Goal: Understand process/instructions: Learn how to perform a task or action

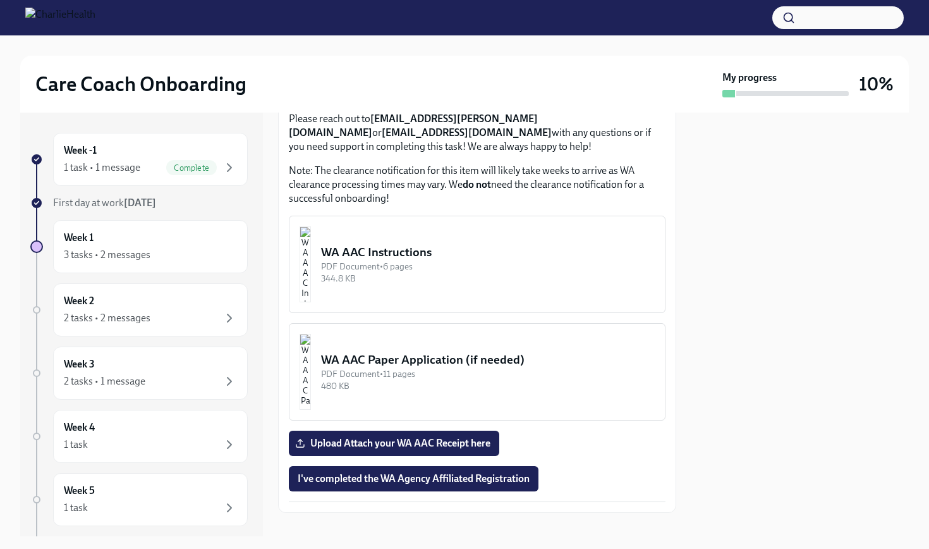
scroll to position [715, 0]
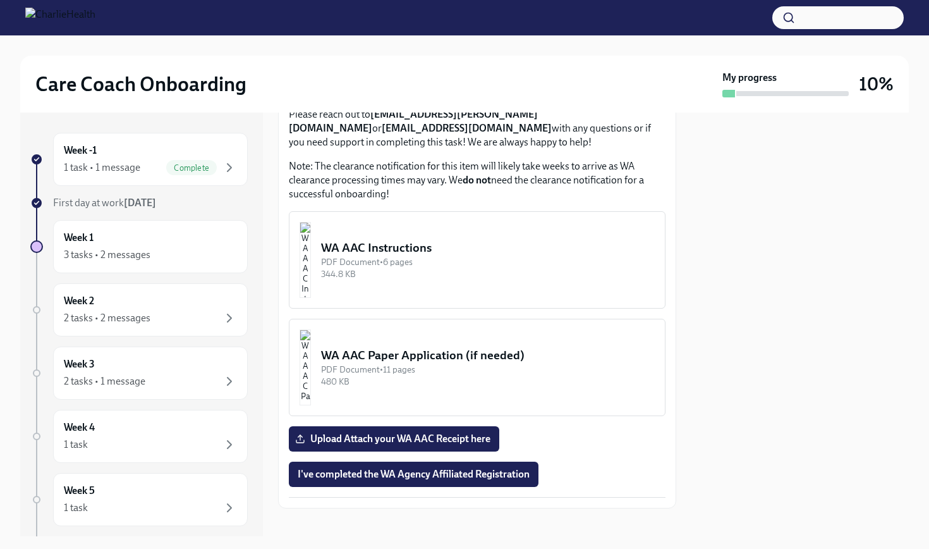
click at [423, 240] on div "WA AAC Instructions" at bounding box center [488, 248] width 334 height 16
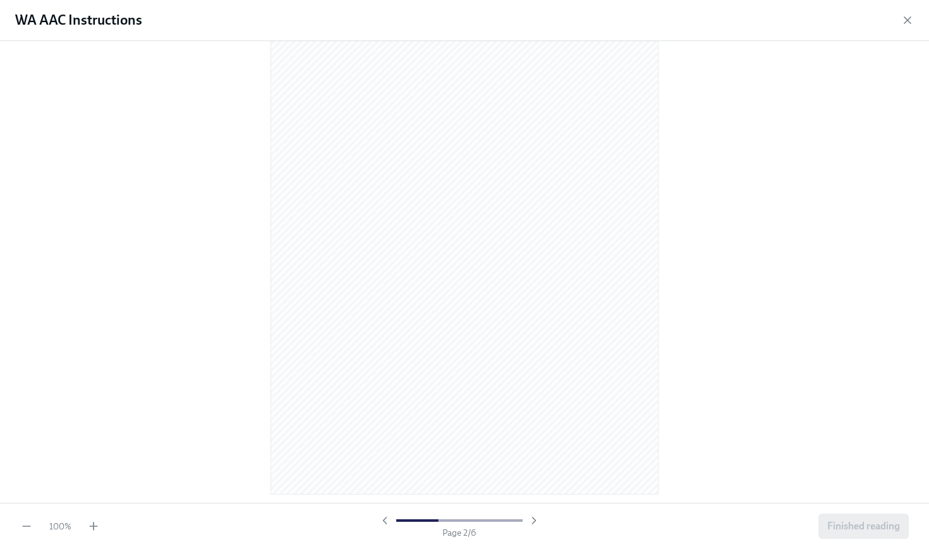
scroll to position [589, 0]
click at [903, 22] on icon "button" at bounding box center [908, 20] width 13 height 13
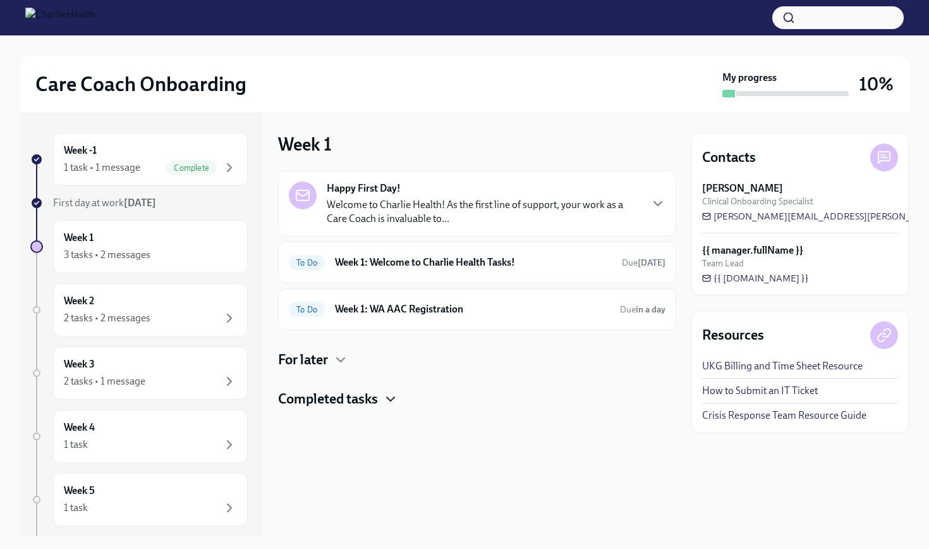
click at [389, 401] on icon "button" at bounding box center [390, 398] width 15 height 15
click at [342, 365] on icon "button" at bounding box center [340, 359] width 15 height 15
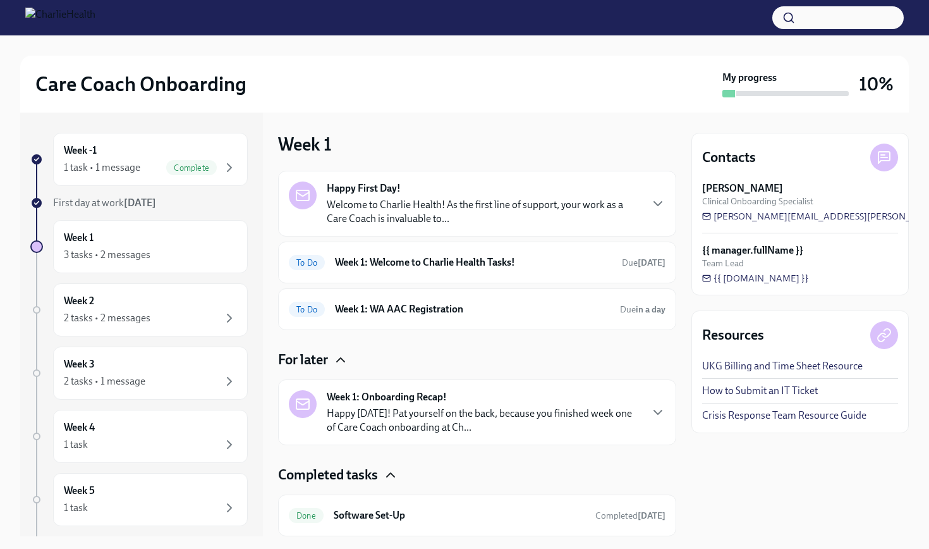
click at [378, 398] on strong "Week 1: Onboarding Recap!" at bounding box center [387, 397] width 120 height 14
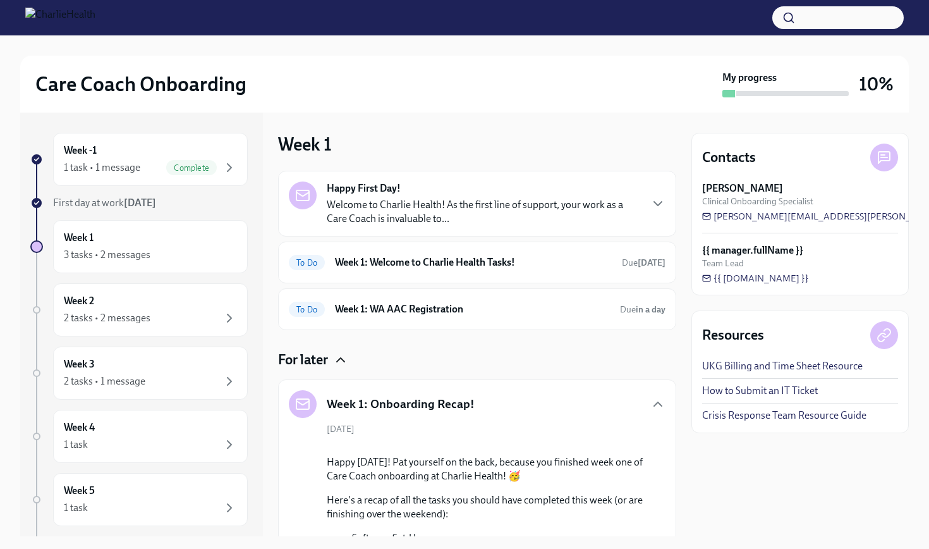
click at [778, 476] on div "Contacts [PERSON_NAME] Clinical Onboarding Specialist [PERSON_NAME][EMAIL_ADDRE…" at bounding box center [800, 325] width 217 height 424
click at [906, 456] on div "Contacts [PERSON_NAME] Clinical Onboarding Specialist [PERSON_NAME][EMAIL_ADDRE…" at bounding box center [800, 325] width 217 height 424
click at [501, 445] on button "Zoom image" at bounding box center [486, 445] width 239 height 0
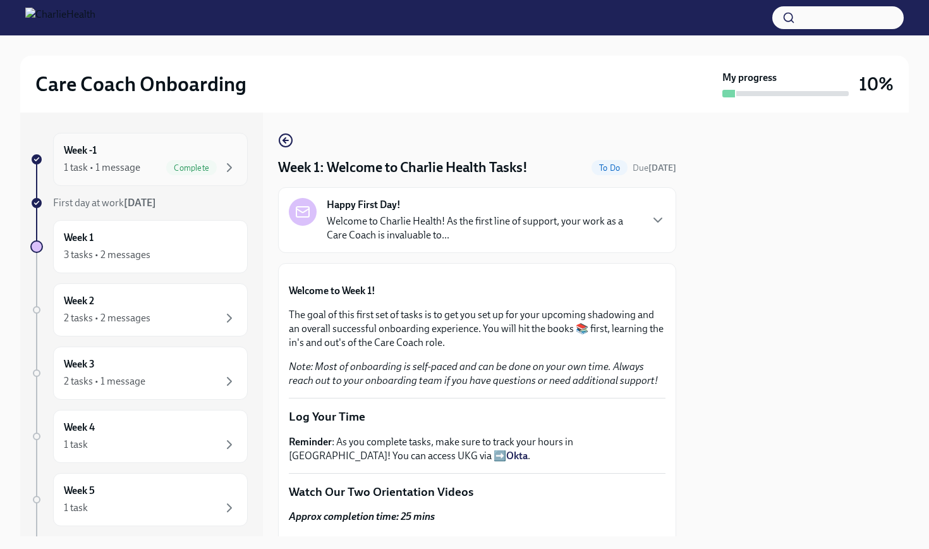
click at [126, 155] on div "Week -1 1 task • 1 message Complete" at bounding box center [150, 160] width 173 height 32
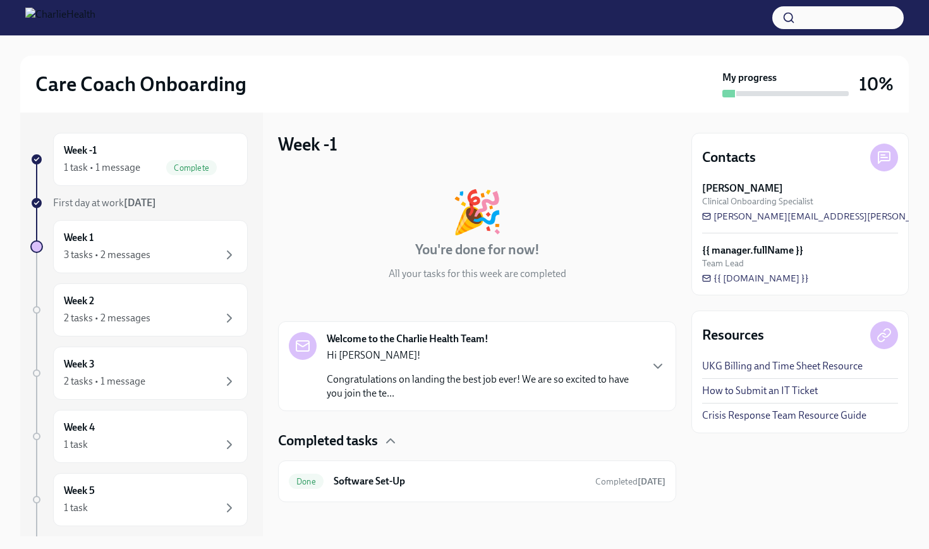
click at [461, 362] on p "Hi [PERSON_NAME]!" at bounding box center [484, 355] width 314 height 14
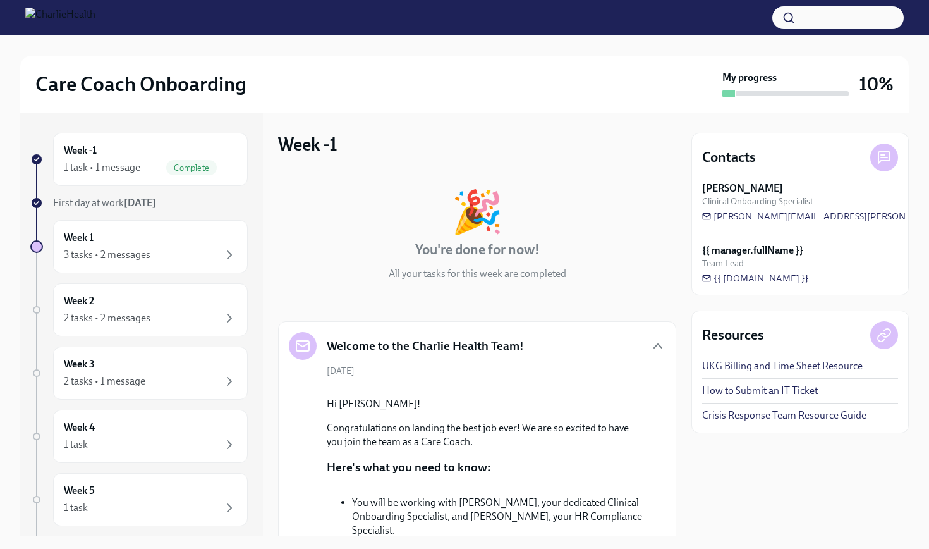
click at [722, 464] on div "Contacts [PERSON_NAME] Clinical Onboarding Specialist [PERSON_NAME][EMAIL_ADDRE…" at bounding box center [800, 325] width 217 height 424
drag, startPoint x: 927, startPoint y: 531, endPoint x: 919, endPoint y: 531, distance: 8.2
click at [919, 531] on div "Care Coach Onboarding My progress 10% Week -1 1 task • 1 message Complete First…" at bounding box center [464, 285] width 929 height 501
click at [821, 488] on div "Contacts [PERSON_NAME] Clinical Onboarding Specialist [PERSON_NAME][EMAIL_ADDRE…" at bounding box center [800, 325] width 217 height 424
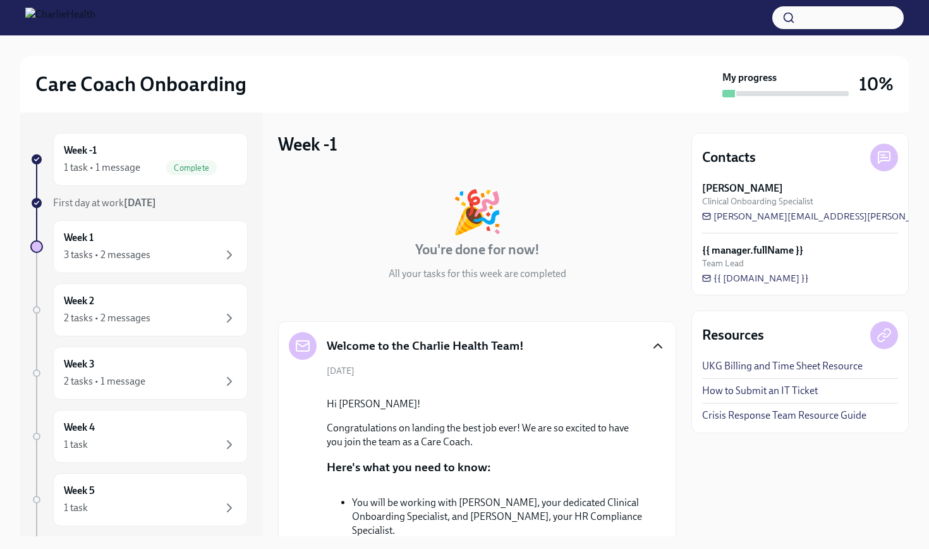
click at [662, 351] on icon "button" at bounding box center [658, 345] width 15 height 15
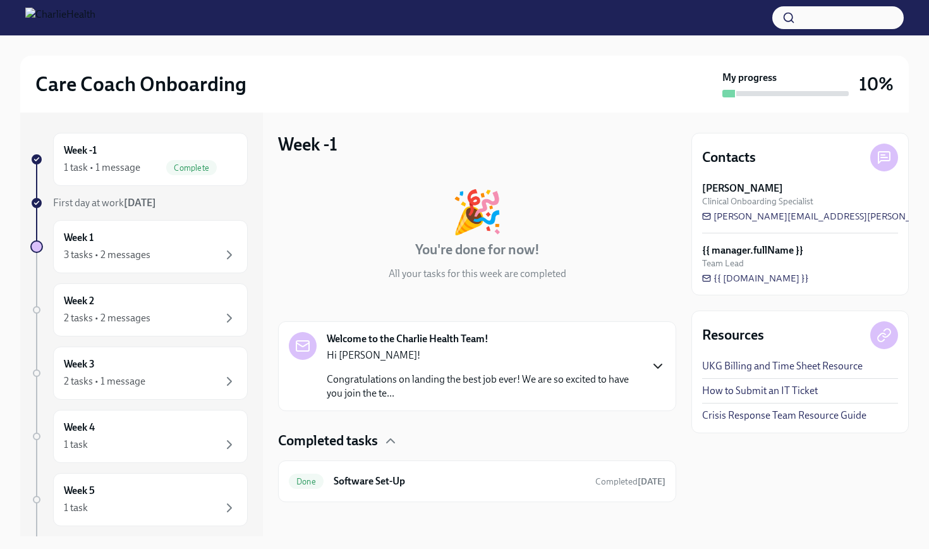
click at [662, 351] on div "Welcome to the Charlie Health Team! Hi [PERSON_NAME]! Congratulations on landin…" at bounding box center [477, 366] width 377 height 68
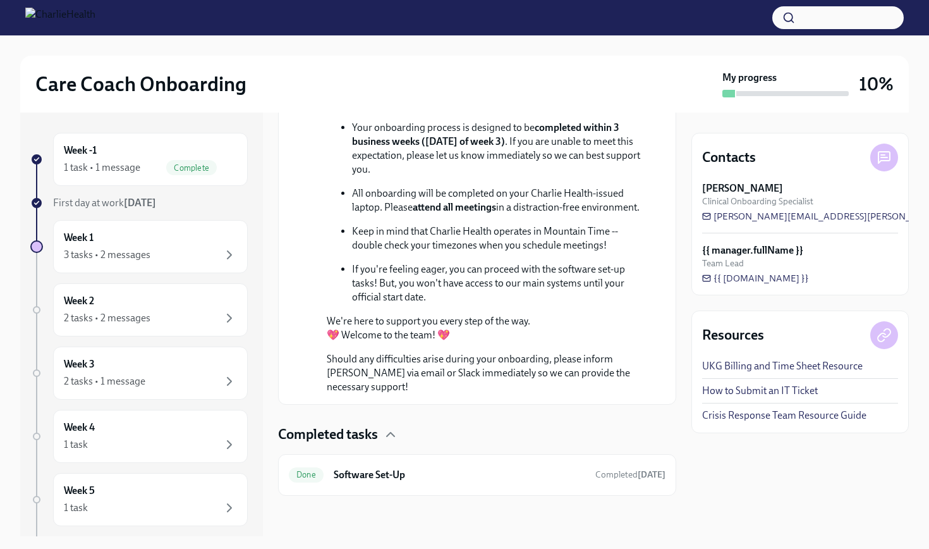
scroll to position [556, 0]
click at [417, 470] on h6 "Software Set-Up" at bounding box center [460, 475] width 252 height 14
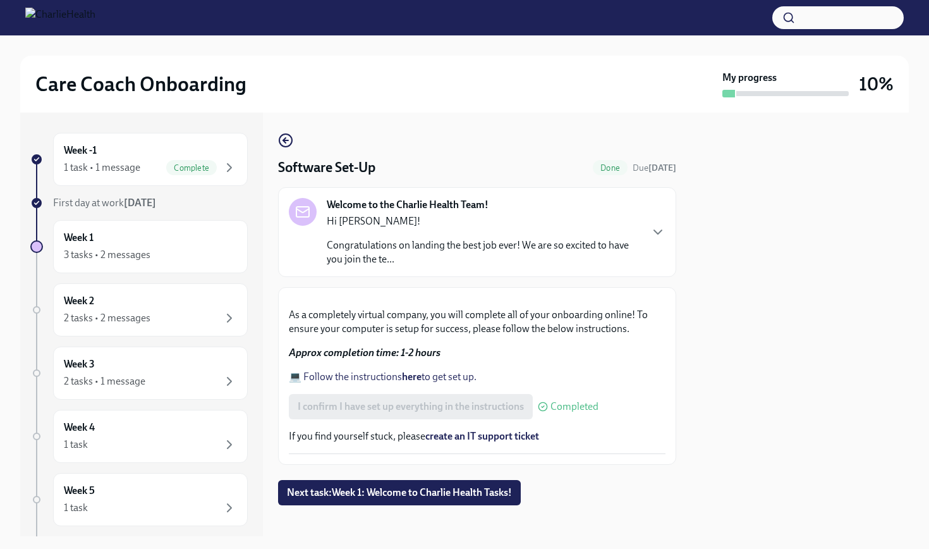
click at [712, 374] on div at bounding box center [800, 325] width 217 height 424
click at [688, 485] on div "Week -1 1 task • 1 message Complete First day at work [DATE] Week 1 3 tasks • 2…" at bounding box center [464, 325] width 889 height 424
click at [792, 466] on div at bounding box center [800, 325] width 217 height 424
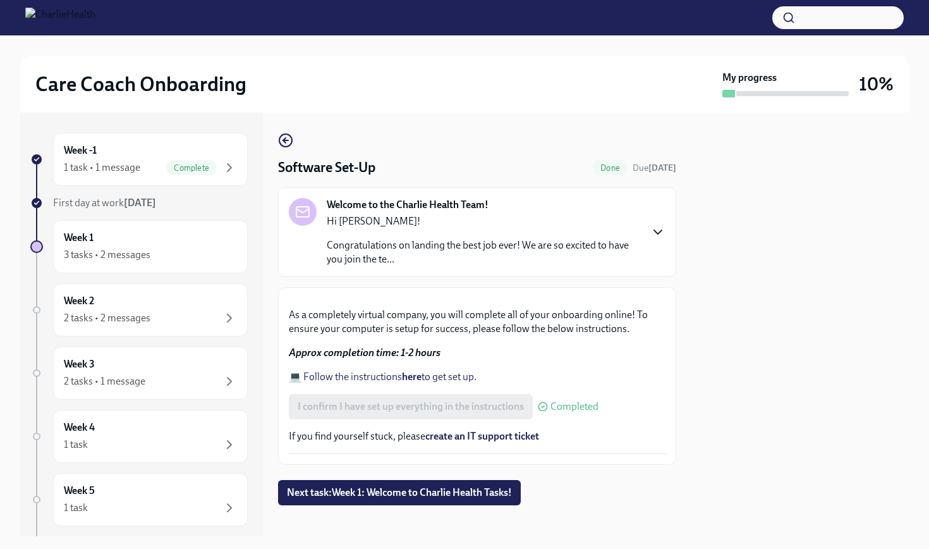
click at [652, 235] on icon "button" at bounding box center [658, 231] width 15 height 15
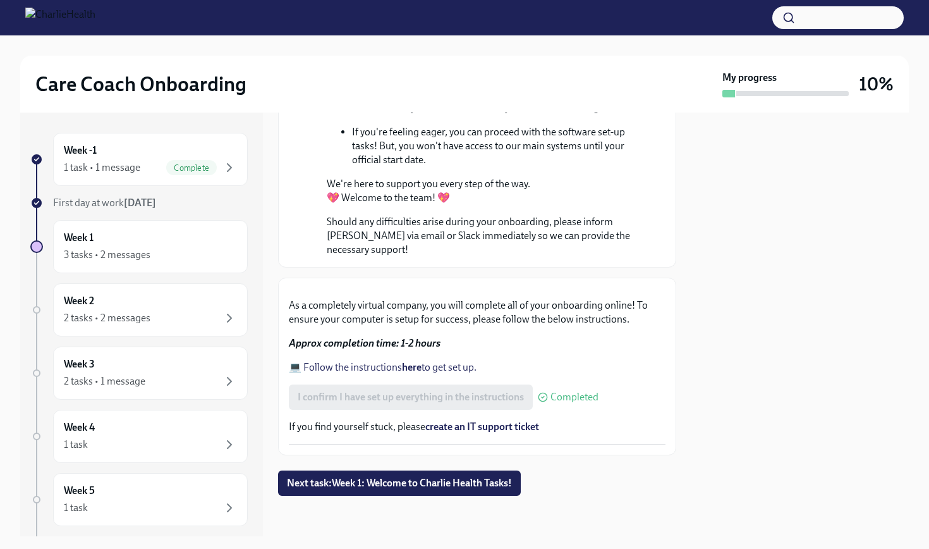
scroll to position [810, 0]
click at [448, 475] on button "Next task : Week 1: Welcome to Charlie Health Tasks!" at bounding box center [399, 482] width 243 height 25
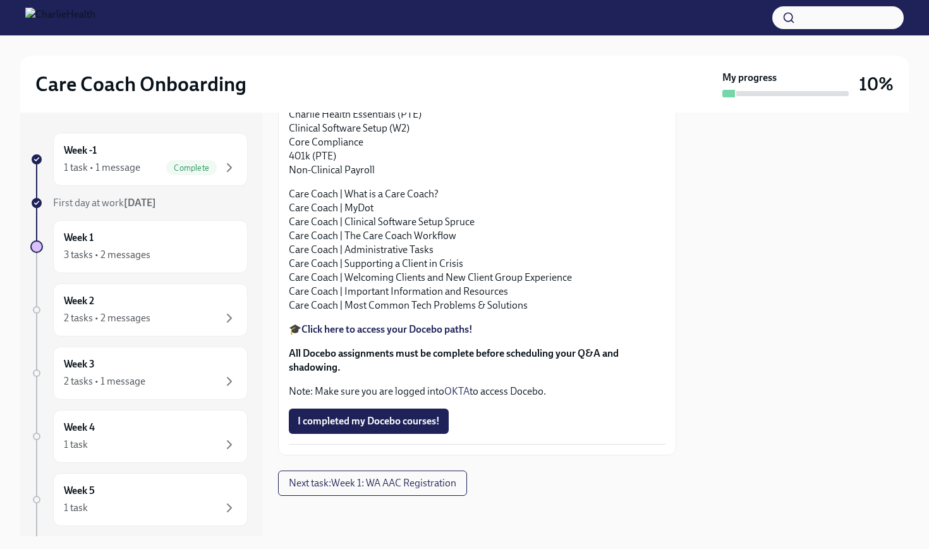
scroll to position [1763, 0]
click at [330, 490] on button "Next task : Week 1: WA AAC Registration" at bounding box center [372, 482] width 189 height 25
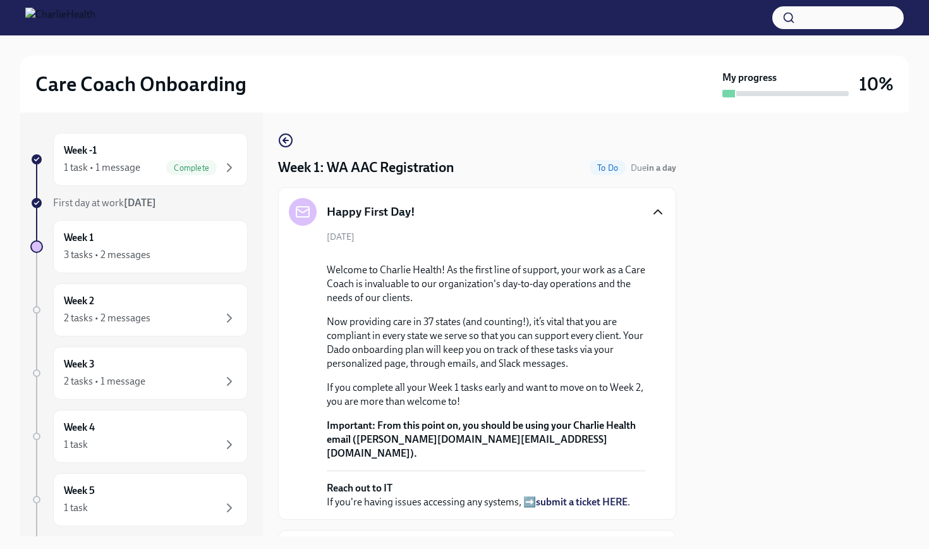
click at [812, 424] on div at bounding box center [800, 325] width 217 height 424
click at [290, 139] on icon "button" at bounding box center [285, 140] width 15 height 15
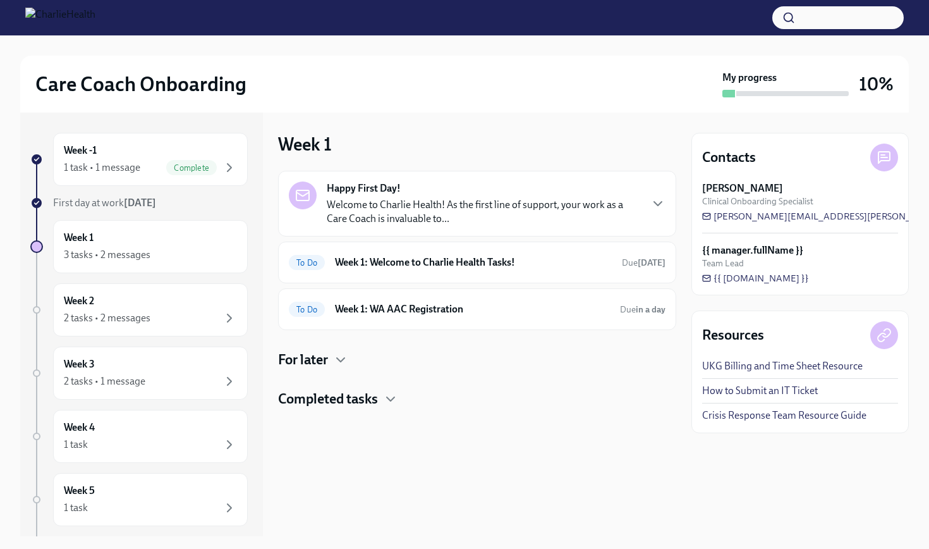
click at [802, 15] on button "button" at bounding box center [838, 17] width 131 height 23
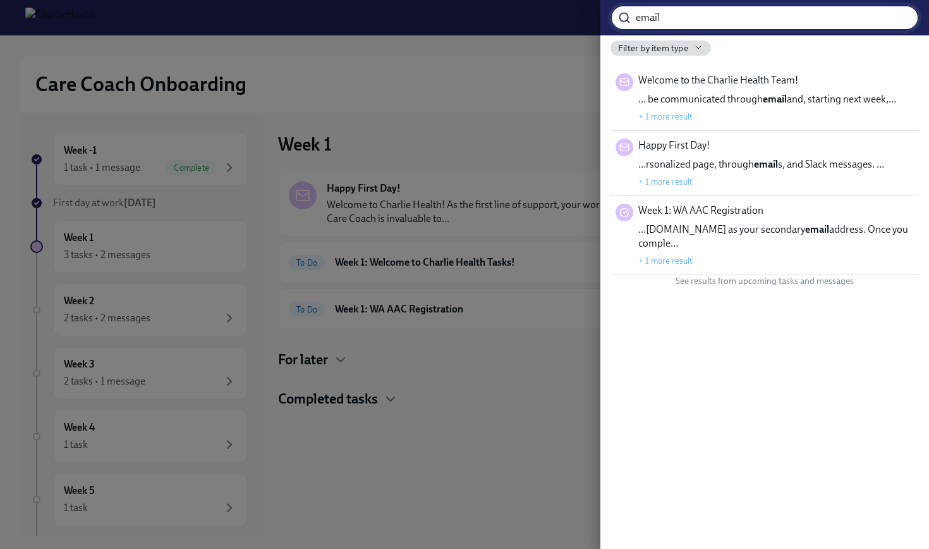
type input "email"
click at [776, 87] on span "Welcome to the Charlie Health Team!" at bounding box center [719, 80] width 160 height 14
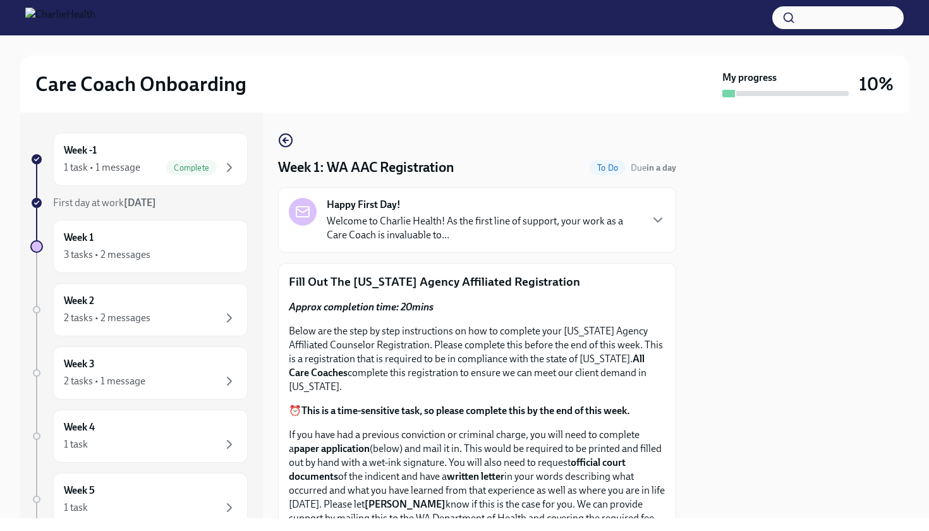
click at [885, 233] on div at bounding box center [800, 316] width 217 height 406
click at [688, 226] on div "Week -1 1 task • 1 message Complete First day at work [DATE] Week 1 3 tasks • 2…" at bounding box center [464, 316] width 889 height 406
drag, startPoint x: 925, startPoint y: 225, endPoint x: 927, endPoint y: 293, distance: 68.3
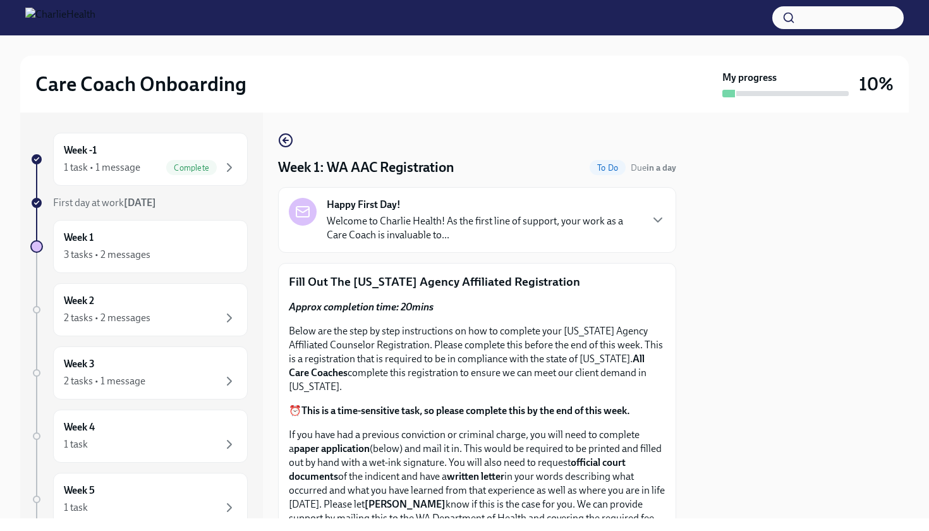
click at [927, 293] on div "Care Coach Onboarding My progress 10% Week -1 1 task • 1 message Complete First…" at bounding box center [464, 276] width 929 height 483
click at [783, 322] on div at bounding box center [800, 316] width 217 height 406
click at [654, 224] on icon "button" at bounding box center [658, 219] width 15 height 15
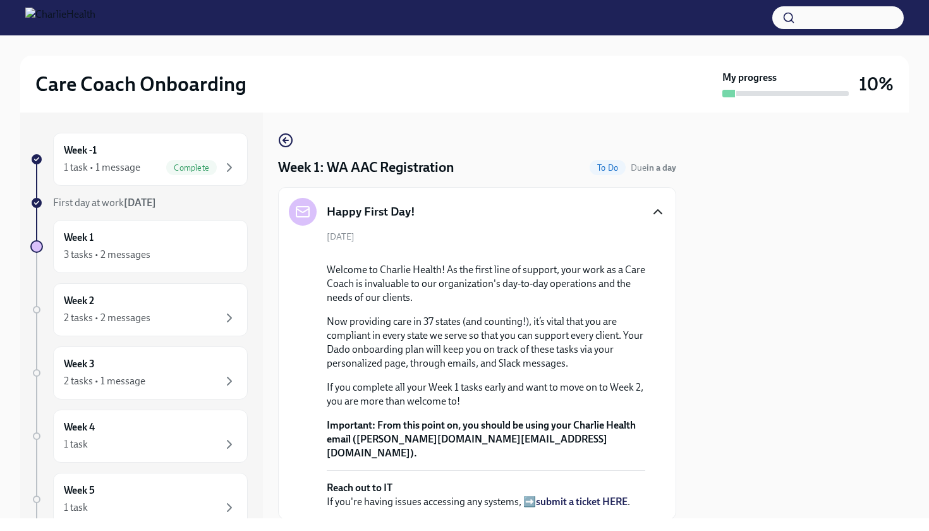
click at [742, 276] on div at bounding box center [800, 316] width 217 height 406
click at [654, 214] on icon "button" at bounding box center [658, 212] width 8 height 4
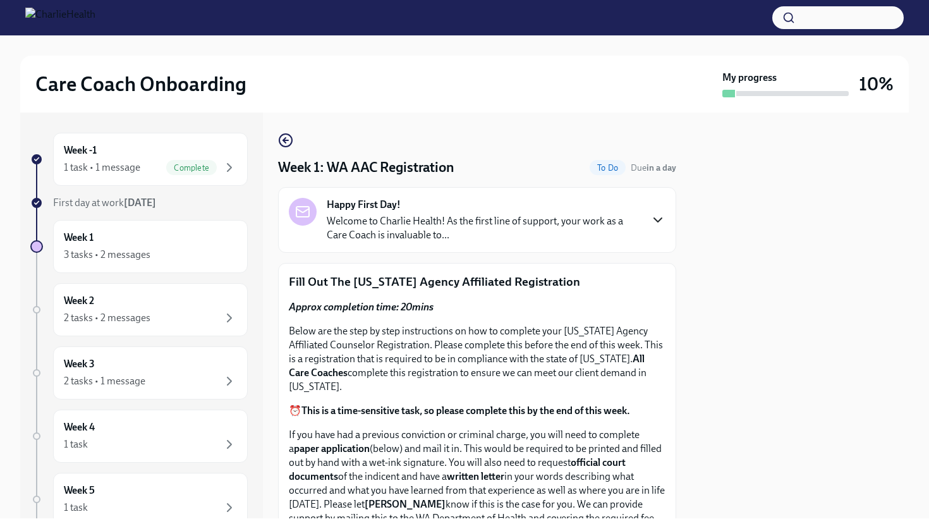
click at [761, 291] on div at bounding box center [800, 316] width 217 height 406
click at [918, 205] on div "Care Coach Onboarding My progress 10% Week -1 1 task • 1 message Complete First…" at bounding box center [464, 276] width 929 height 483
click at [860, 305] on div at bounding box center [800, 316] width 217 height 406
click at [898, 269] on div at bounding box center [800, 316] width 217 height 406
click at [617, 229] on p "Welcome to Charlie Health! As the first line of support, your work as a Care Co…" at bounding box center [484, 228] width 314 height 28
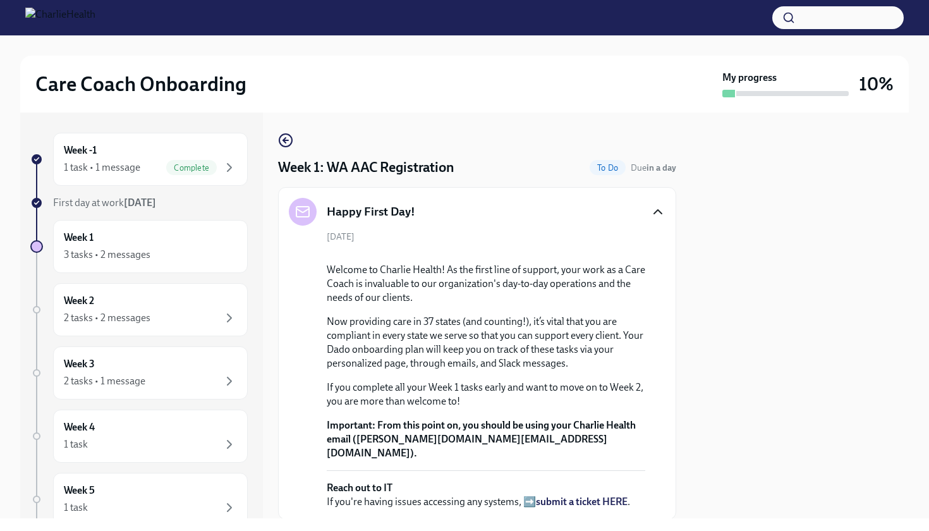
click at [652, 214] on icon "button" at bounding box center [658, 211] width 15 height 15
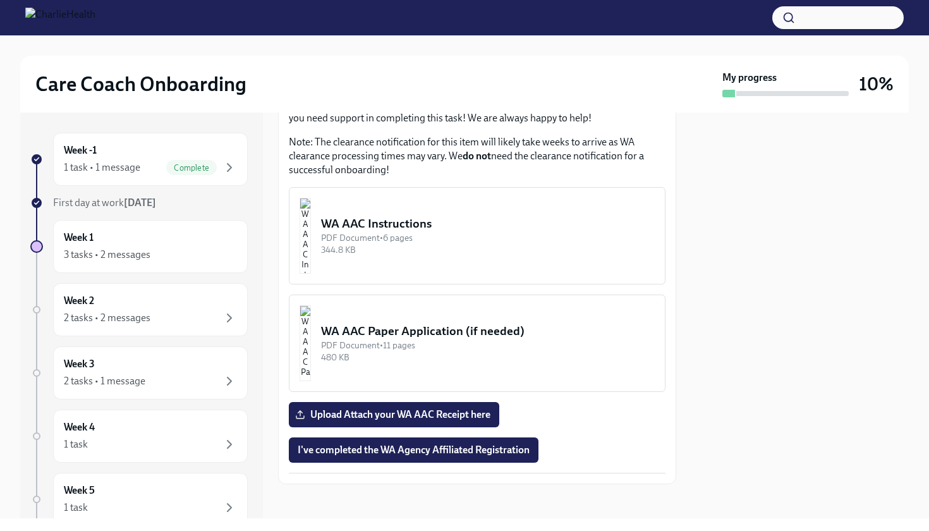
scroll to position [731, 0]
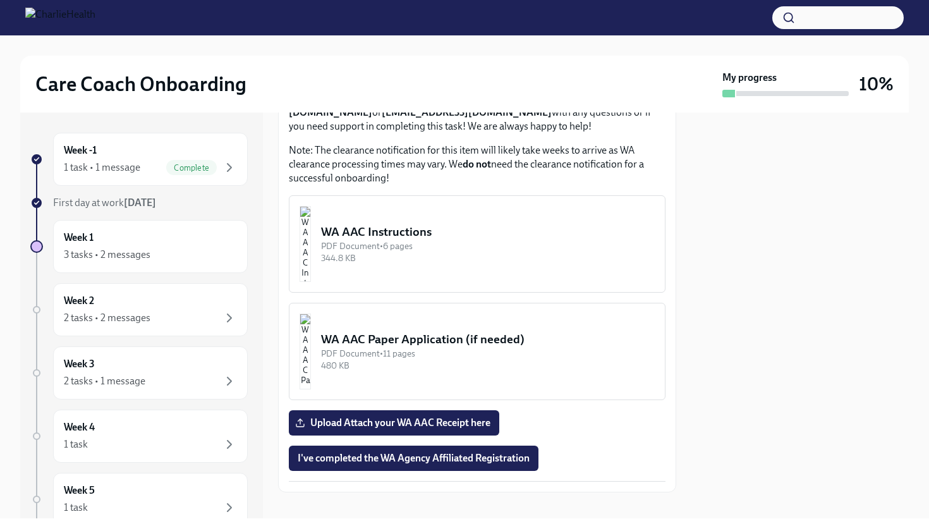
click at [448, 224] on div "WA AAC Instructions" at bounding box center [488, 232] width 334 height 16
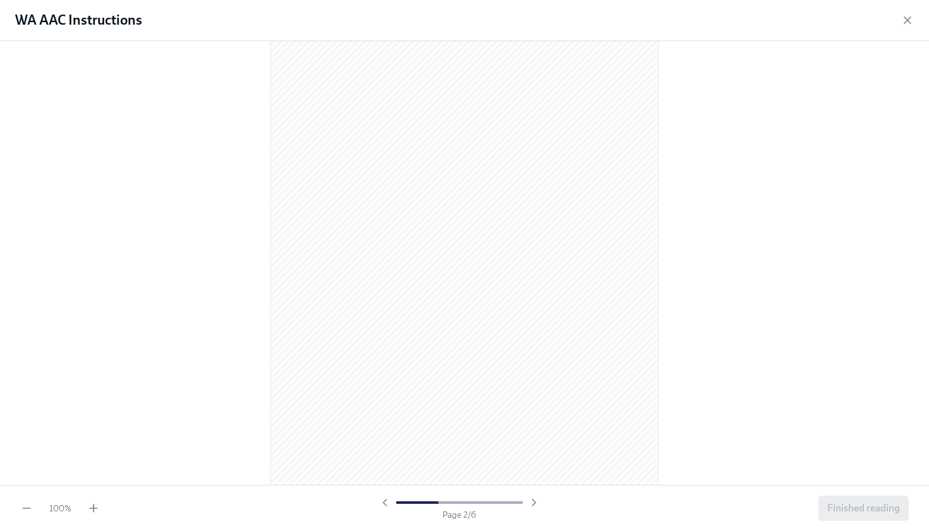
scroll to position [575, 0]
